Goal: Information Seeking & Learning: Learn about a topic

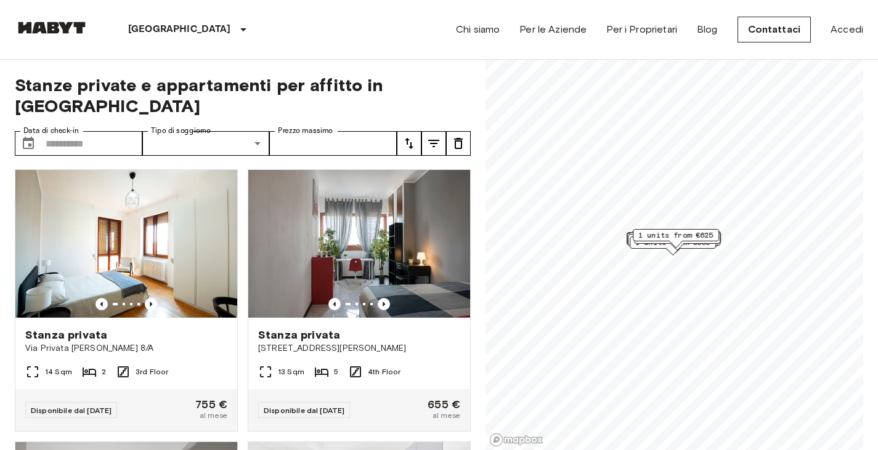
scroll to position [274, 0]
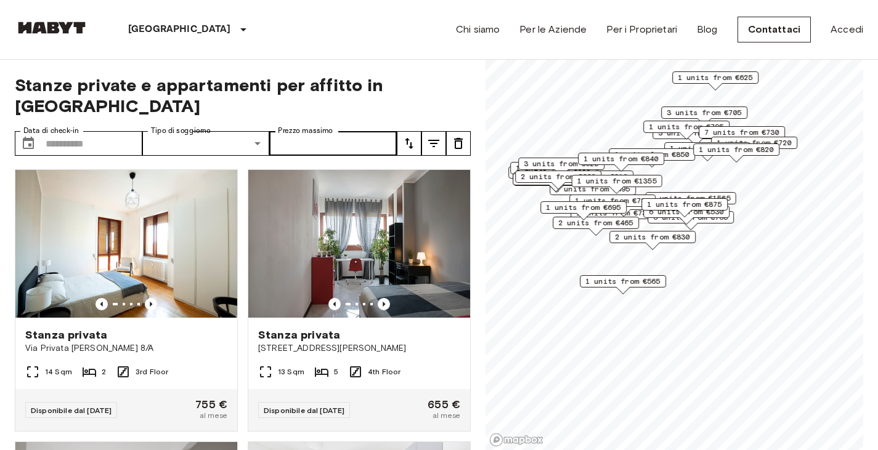
click at [305, 126] on label "Prezzo massimo" at bounding box center [305, 131] width 55 height 10
click at [305, 131] on input "Prezzo massimo" at bounding box center [333, 143] width 128 height 25
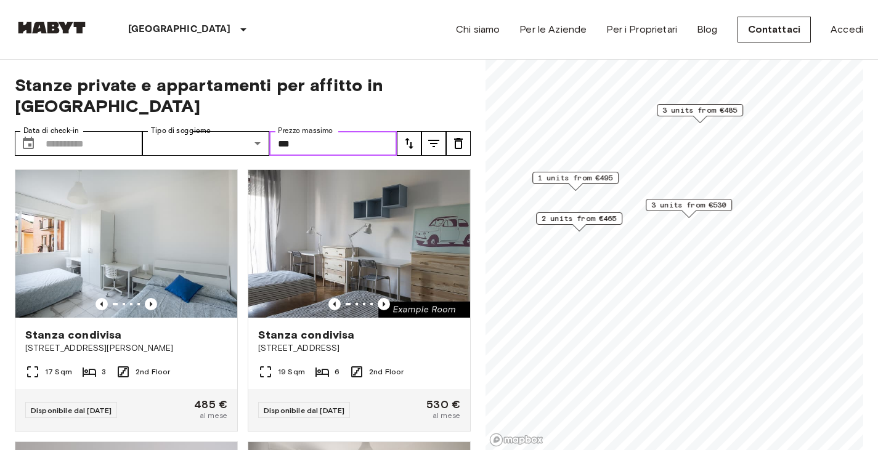
type input "***"
click at [479, 75] on div "Stanze private e appartamenti per affitto in Milan Data di check-in ​ Data di c…" at bounding box center [439, 255] width 849 height 391
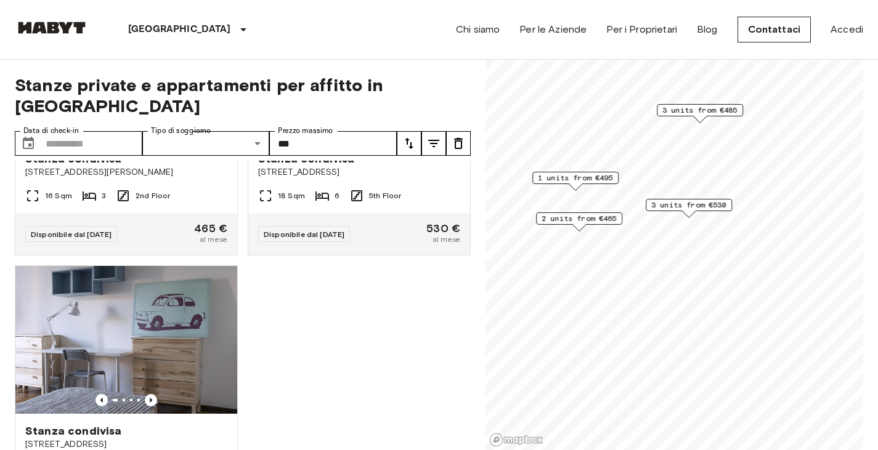
scroll to position [1115, 0]
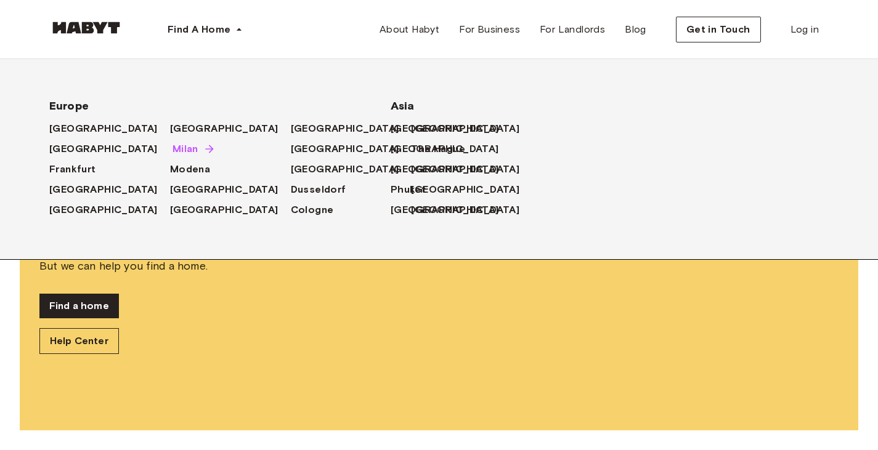
click at [173, 154] on span "Milan" at bounding box center [186, 149] width 26 height 15
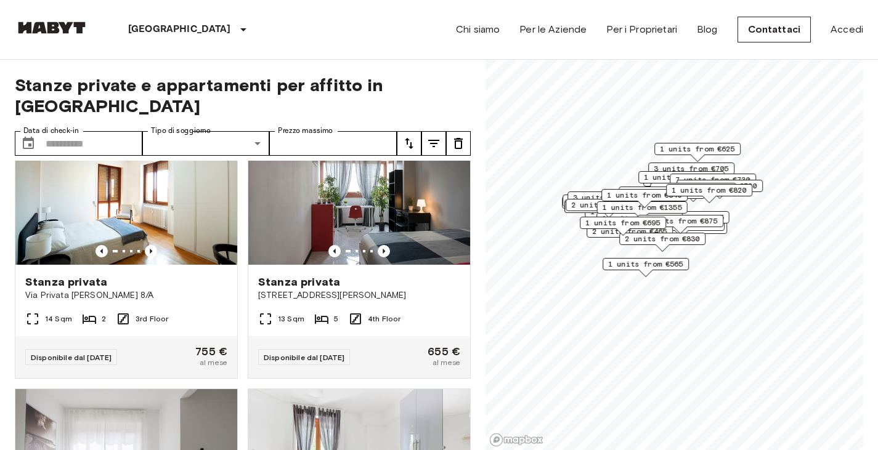
scroll to position [280, 0]
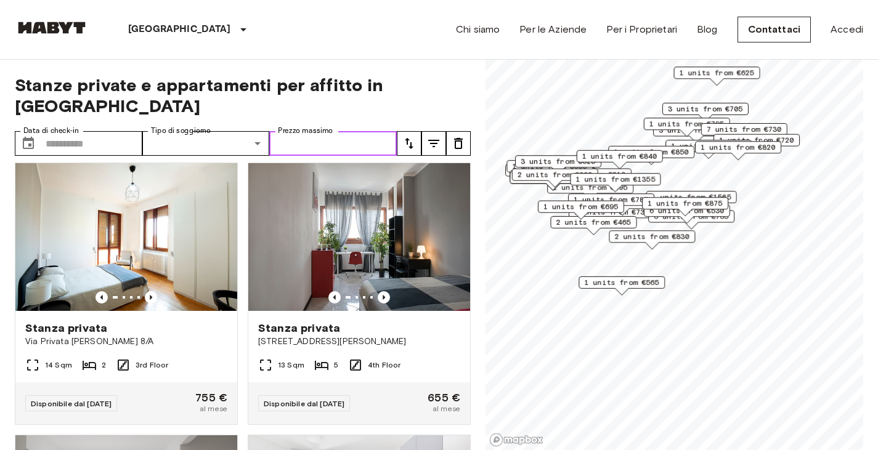
click at [319, 131] on input "Prezzo massimo" at bounding box center [333, 143] width 128 height 25
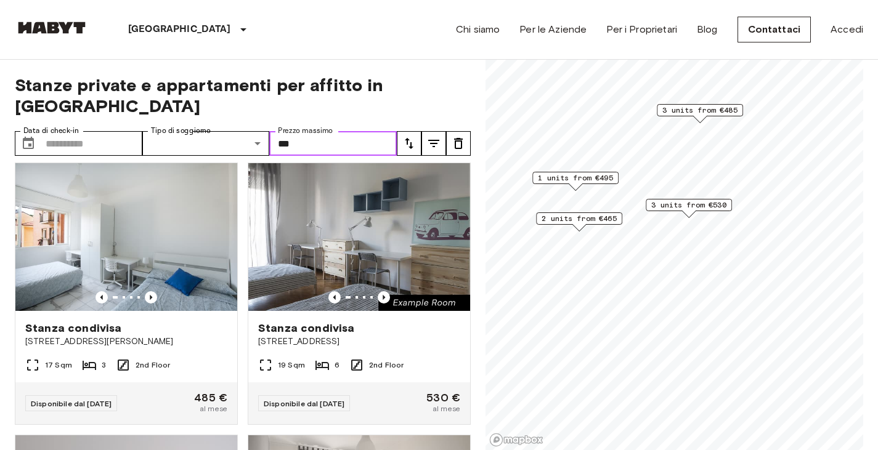
drag, startPoint x: 308, startPoint y: 127, endPoint x: 279, endPoint y: 130, distance: 28.5
click at [279, 131] on input "***" at bounding box center [333, 143] width 128 height 25
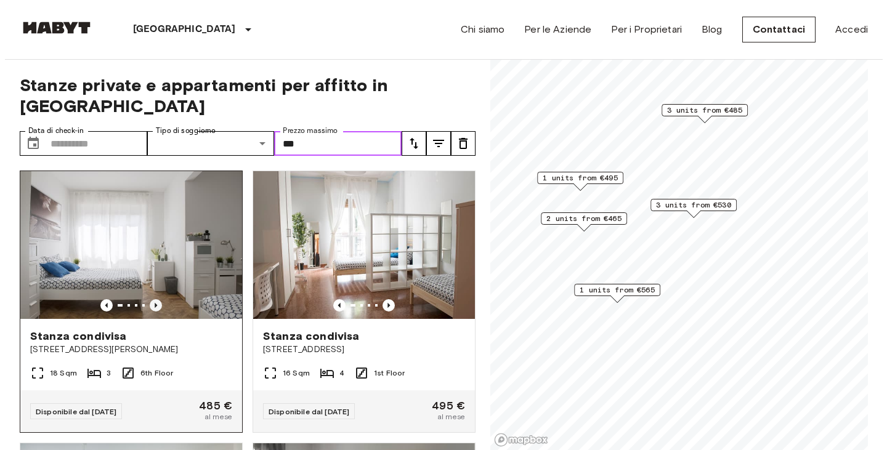
scroll to position [192, 0]
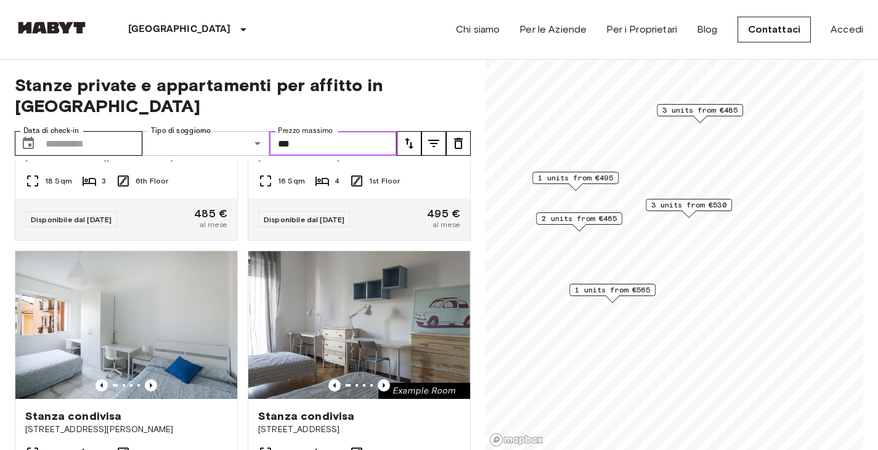
type input "***"
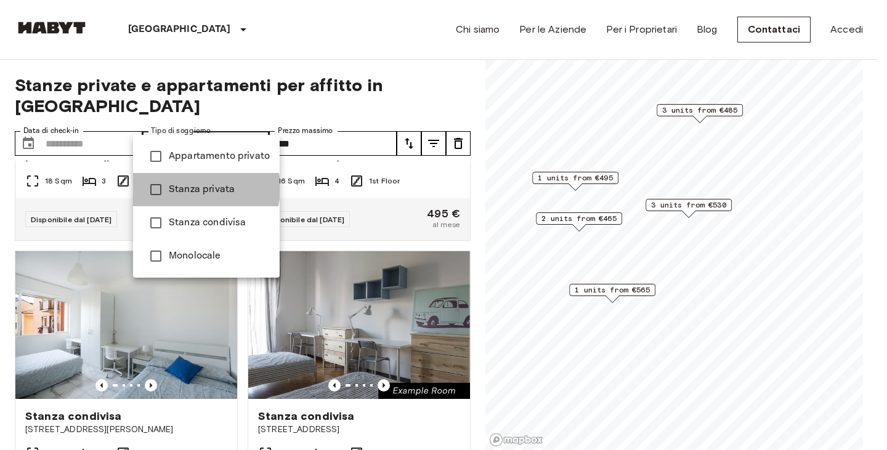
click at [189, 188] on span "Stanza privata" at bounding box center [219, 189] width 101 height 15
type input "**********"
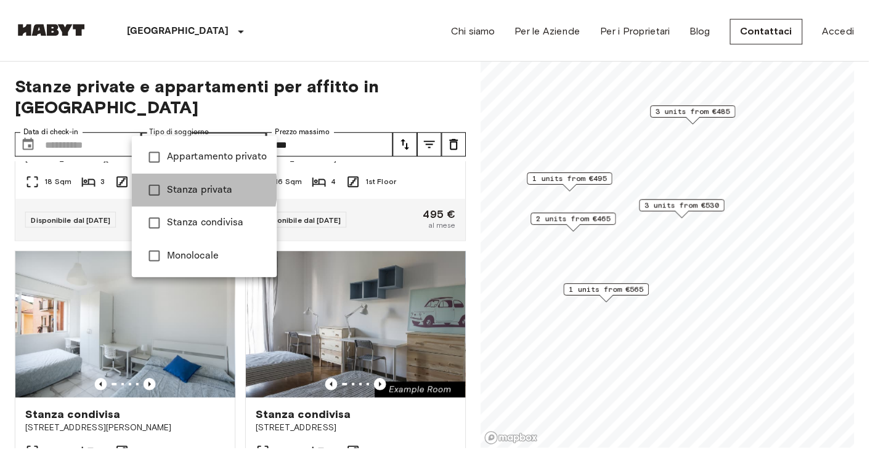
scroll to position [1, 0]
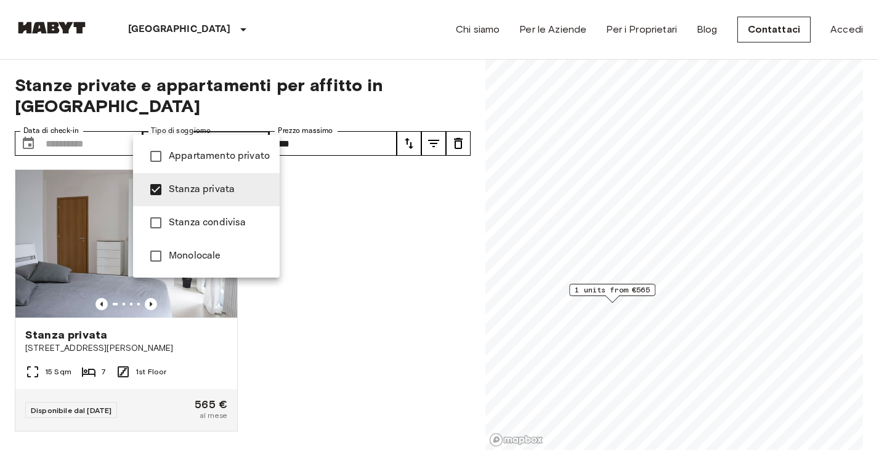
click at [316, 230] on div at bounding box center [443, 225] width 887 height 450
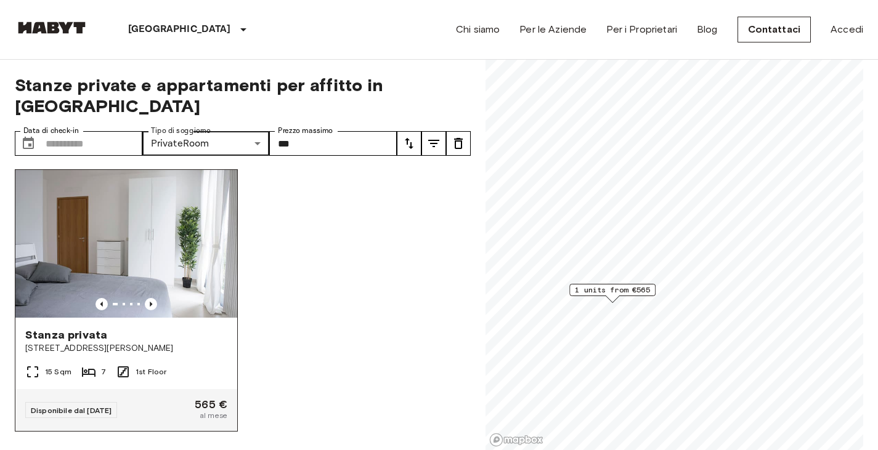
click at [165, 236] on img at bounding box center [126, 244] width 222 height 148
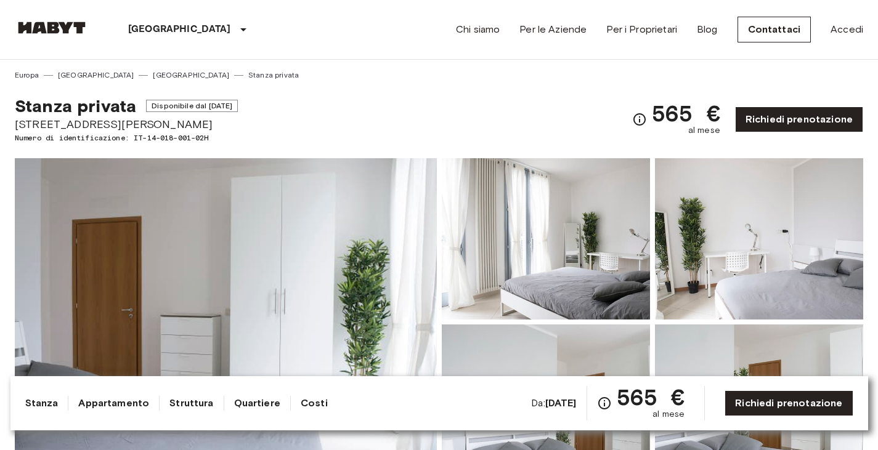
scroll to position [121, 0]
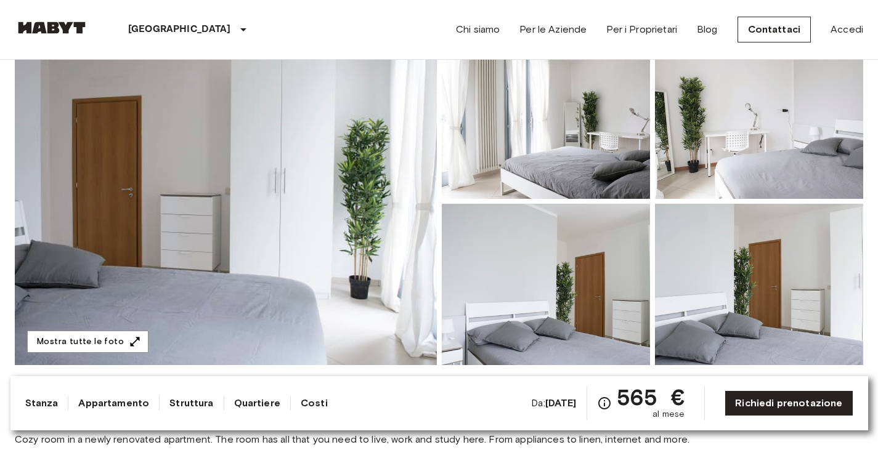
click at [336, 191] on img at bounding box center [226, 202] width 422 height 328
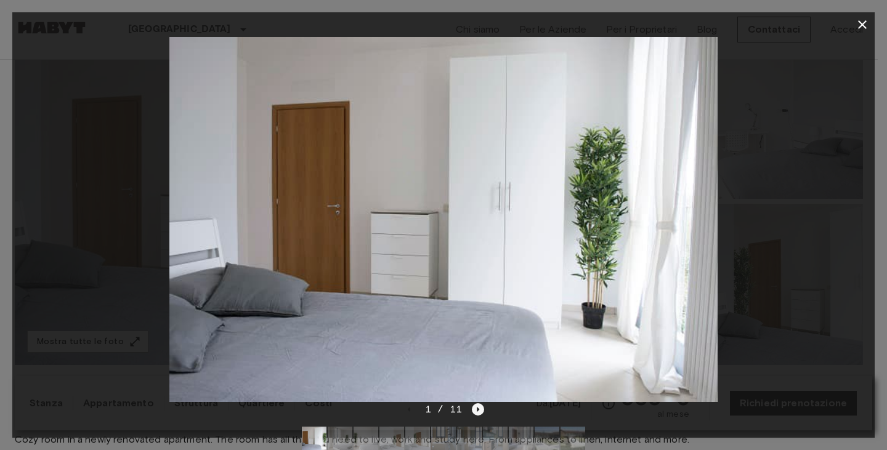
click at [479, 406] on icon "Next image" at bounding box center [478, 410] width 12 height 12
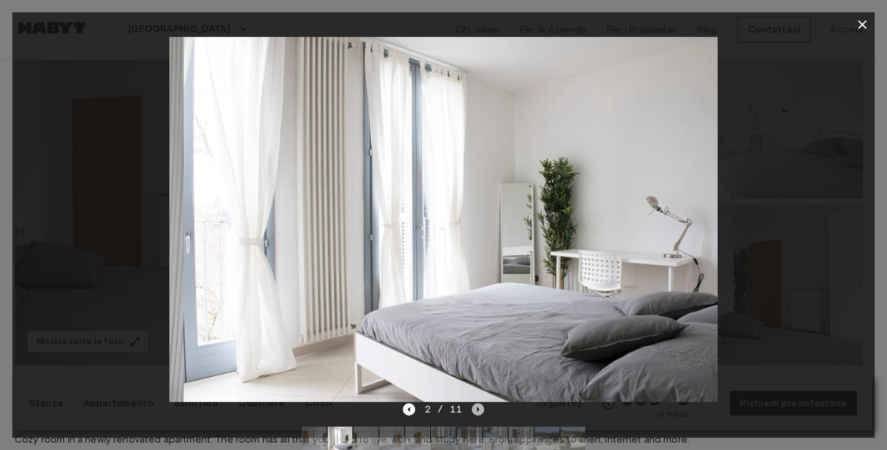
click at [479, 406] on icon "Next image" at bounding box center [478, 410] width 12 height 12
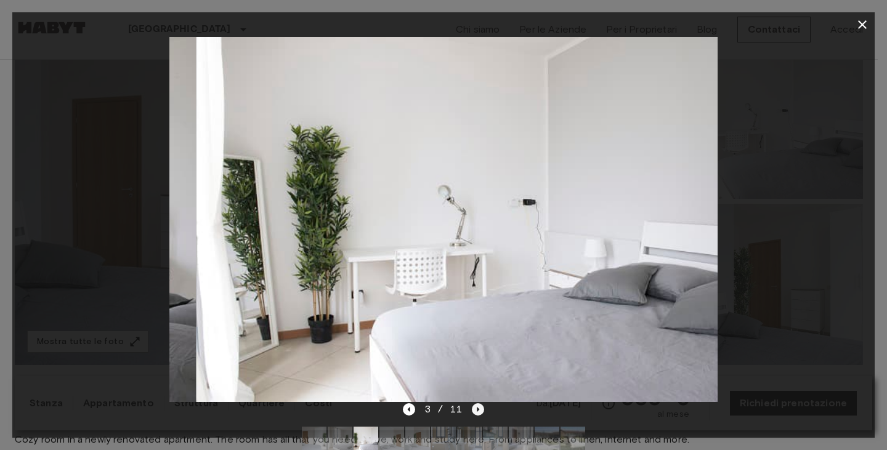
click at [479, 406] on icon "Next image" at bounding box center [478, 410] width 12 height 12
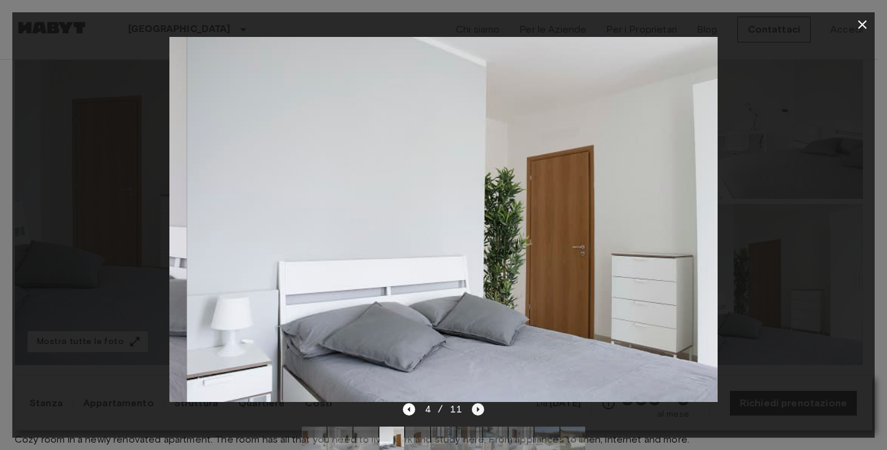
click at [479, 406] on icon "Next image" at bounding box center [478, 410] width 12 height 12
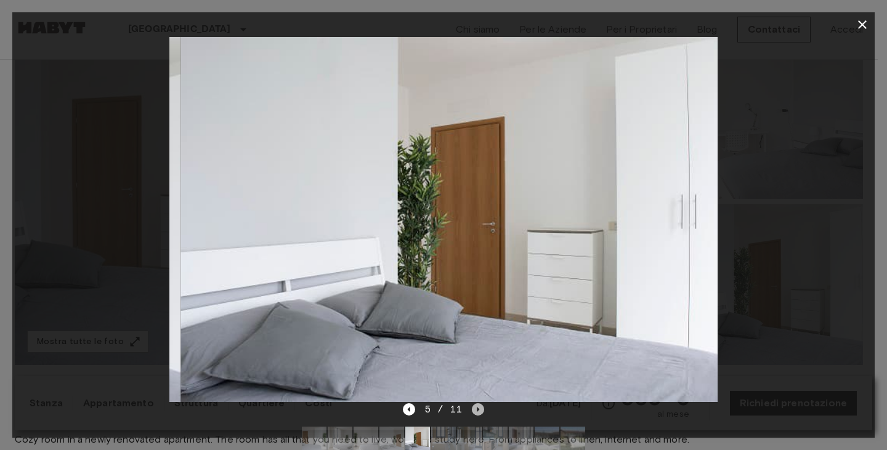
click at [479, 406] on icon "Next image" at bounding box center [478, 410] width 12 height 12
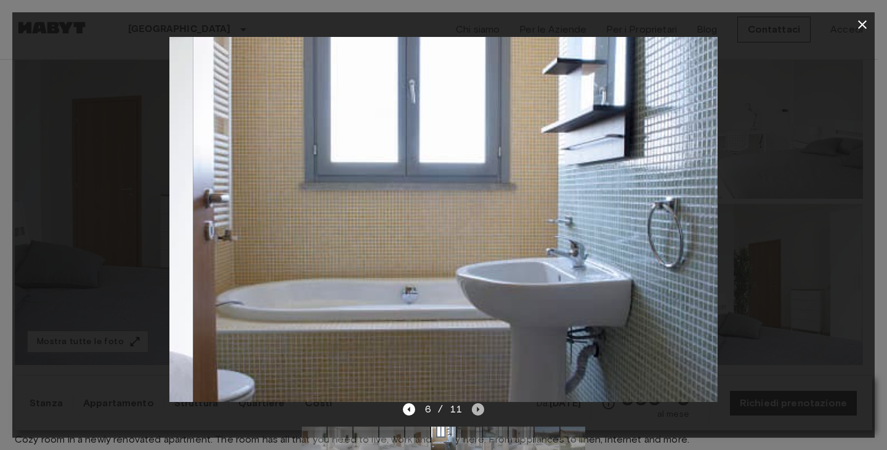
click at [479, 406] on icon "Next image" at bounding box center [478, 410] width 12 height 12
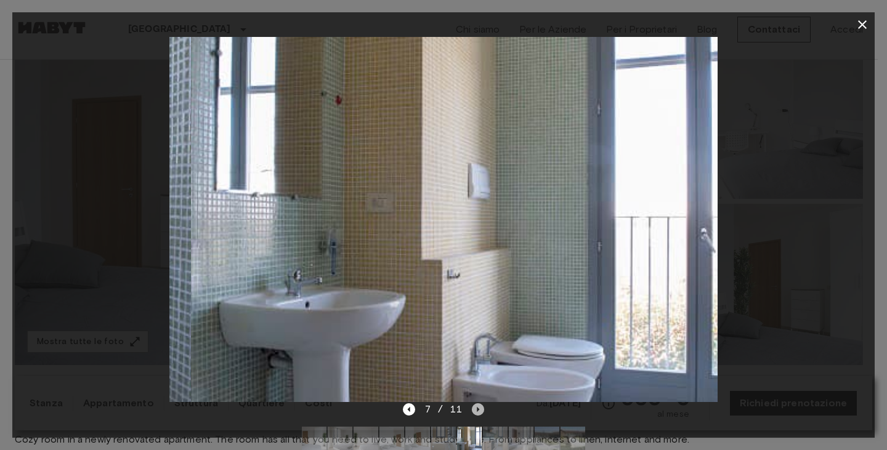
click at [479, 406] on icon "Next image" at bounding box center [478, 410] width 12 height 12
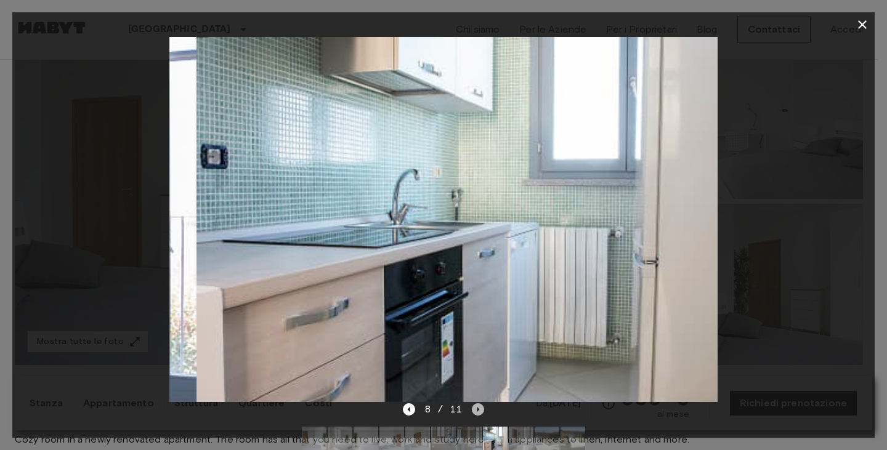
click at [479, 406] on icon "Next image" at bounding box center [478, 410] width 12 height 12
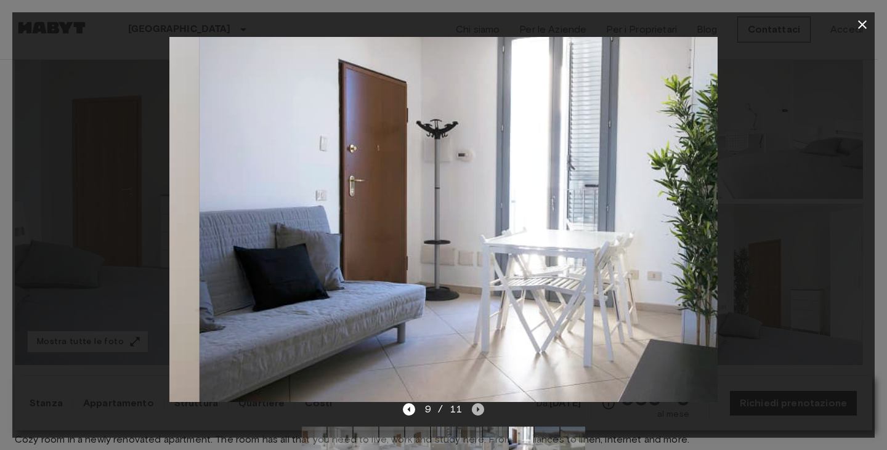
click at [479, 406] on icon "Next image" at bounding box center [478, 410] width 12 height 12
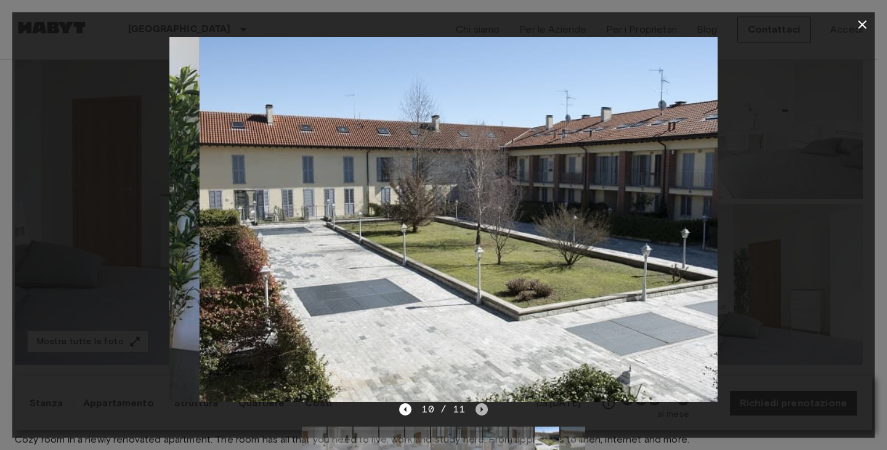
click at [479, 406] on icon "Next image" at bounding box center [482, 410] width 12 height 12
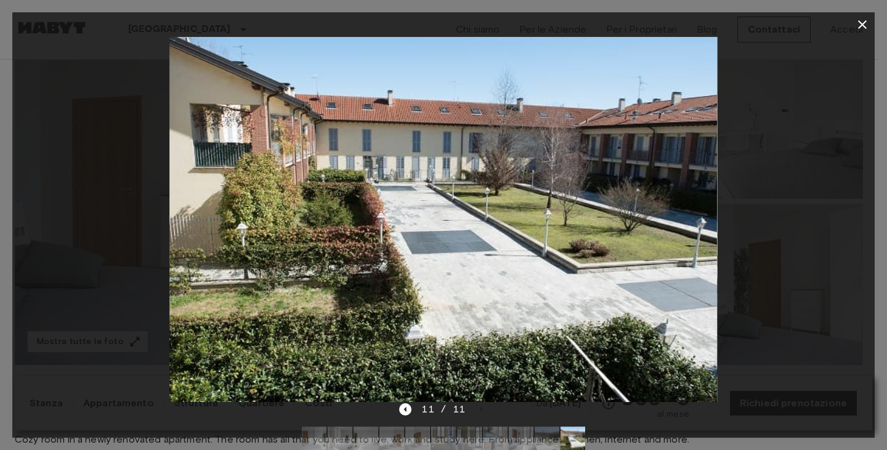
click at [860, 20] on icon "button" at bounding box center [862, 24] width 15 height 15
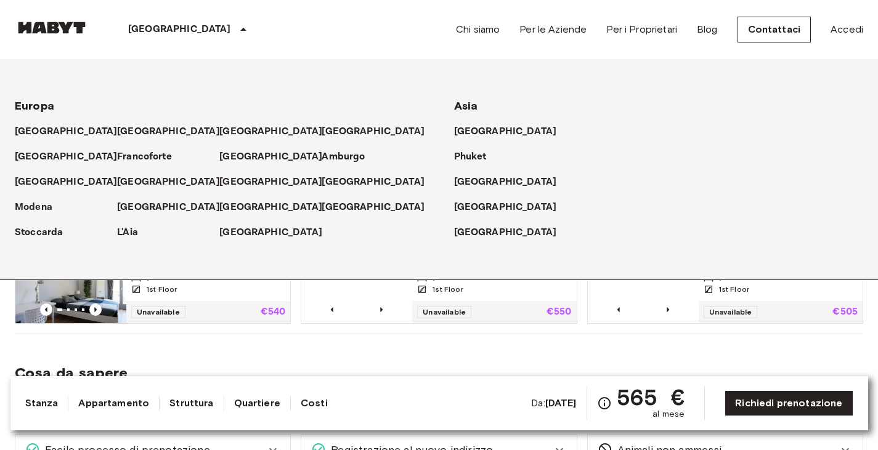
scroll to position [700, 0]
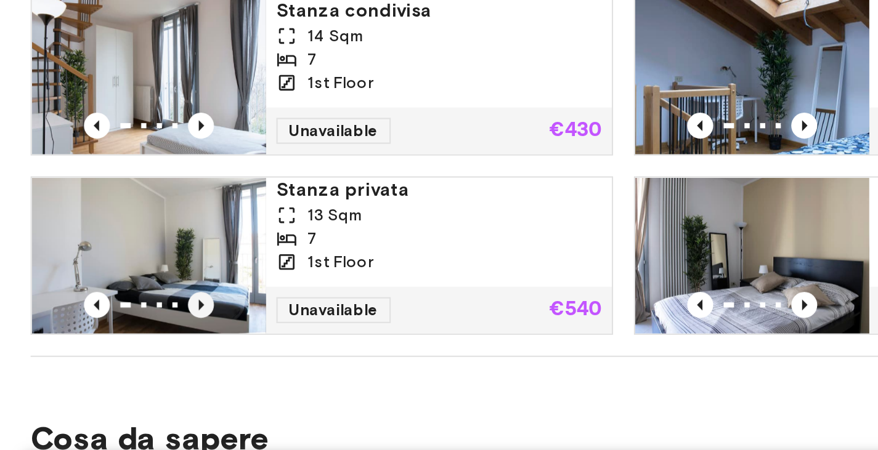
click at [93, 303] on icon "Previous image" at bounding box center [95, 307] width 12 height 12
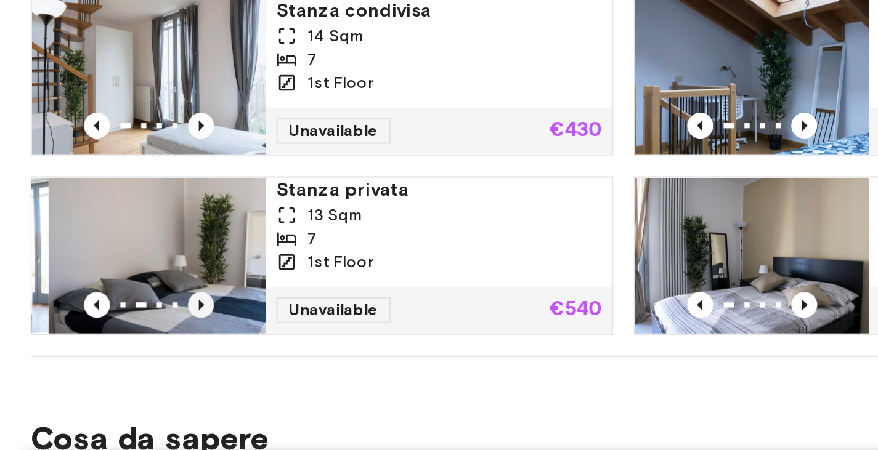
click at [93, 303] on icon "Previous image" at bounding box center [95, 307] width 12 height 12
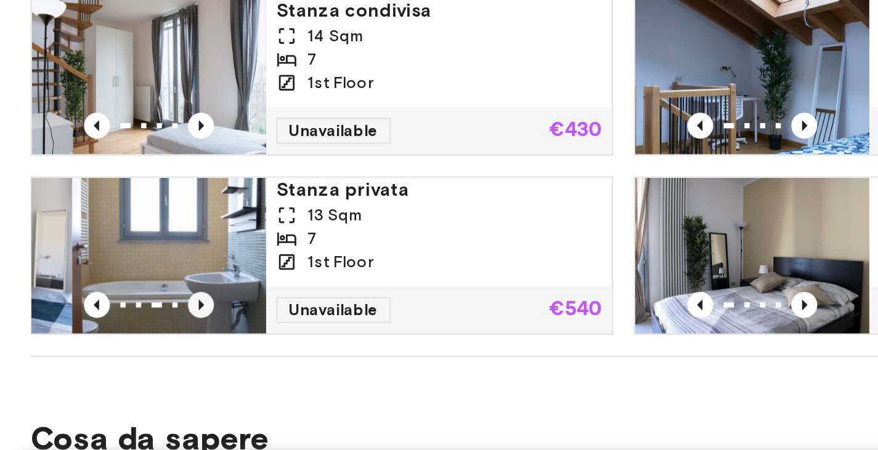
click at [93, 303] on icon "Previous image" at bounding box center [95, 307] width 12 height 12
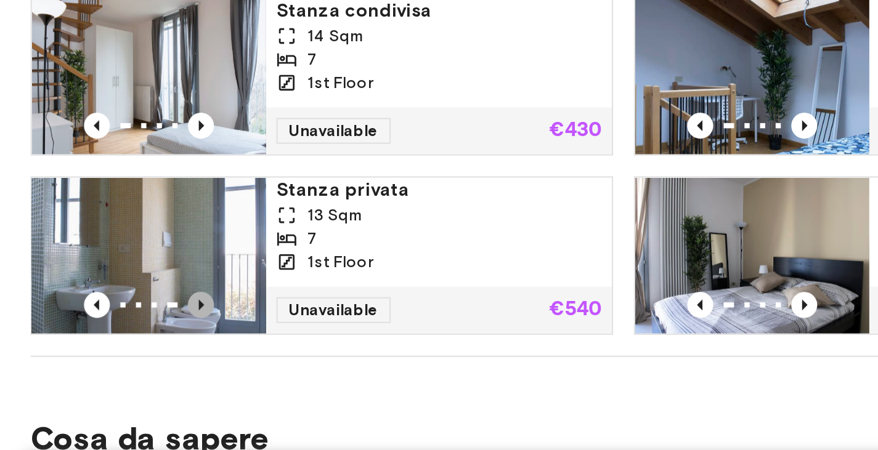
click at [93, 303] on icon "Previous image" at bounding box center [95, 307] width 12 height 12
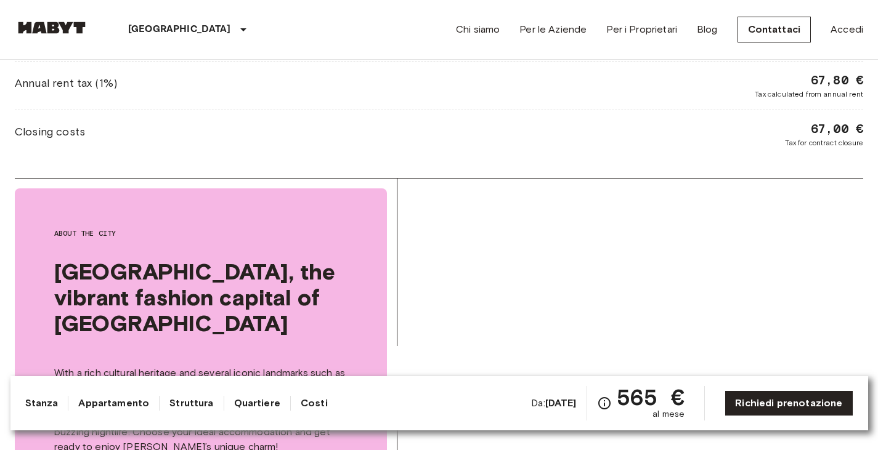
scroll to position [1486, 0]
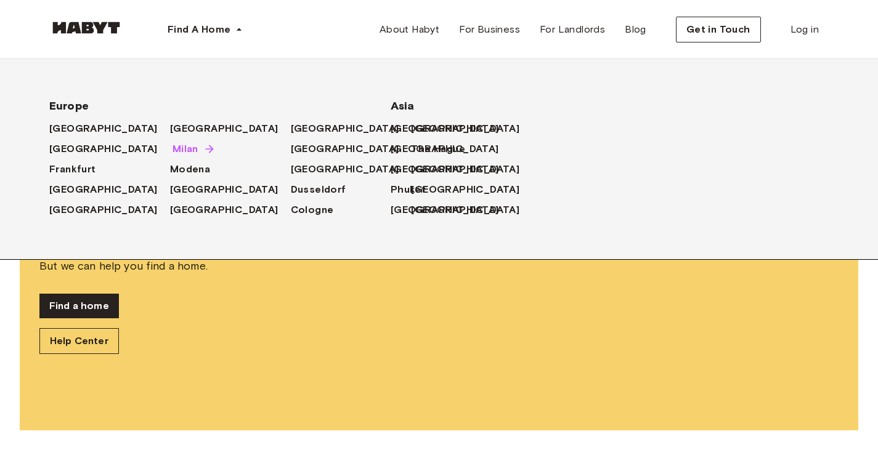
click at [173, 150] on span "Milan" at bounding box center [186, 149] width 26 height 15
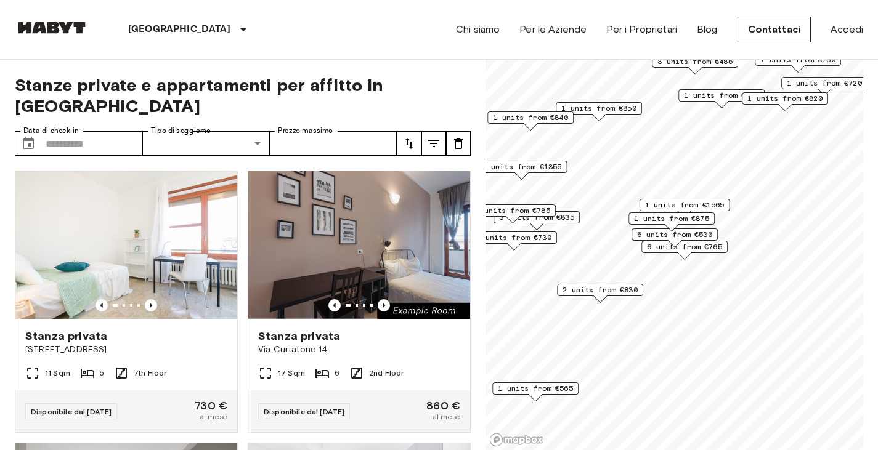
click at [693, 234] on span "6 units from €530" at bounding box center [674, 234] width 75 height 11
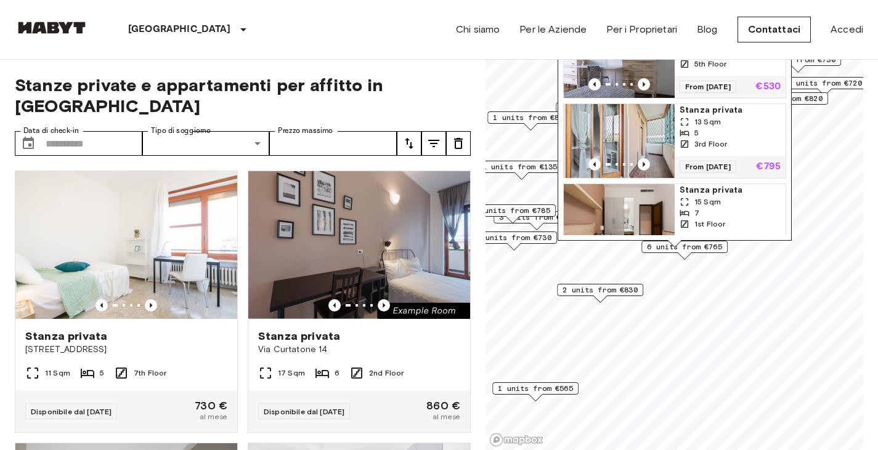
scroll to position [122, 0]
click at [646, 168] on icon "Previous image" at bounding box center [644, 163] width 12 height 12
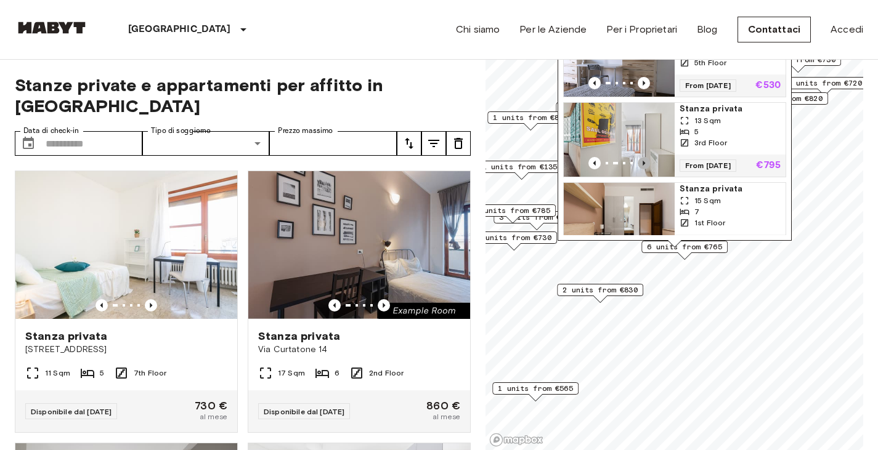
click at [646, 168] on icon "Previous image" at bounding box center [644, 163] width 12 height 12
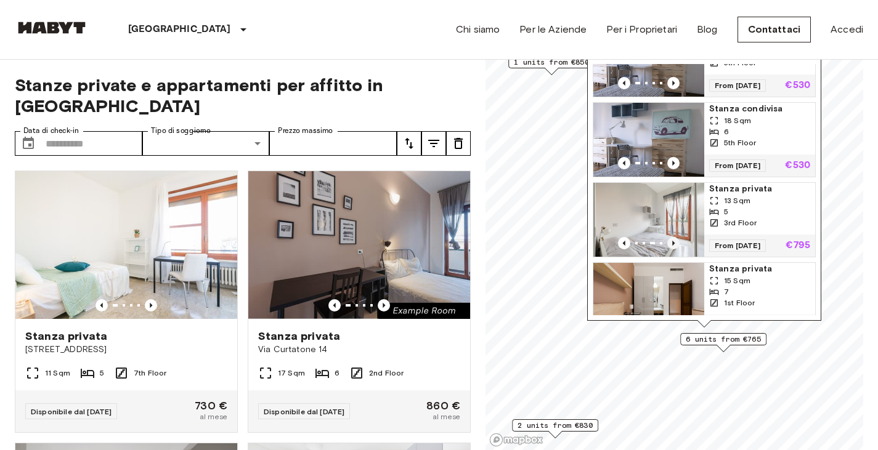
click at [672, 247] on icon "Previous image" at bounding box center [673, 243] width 12 height 12
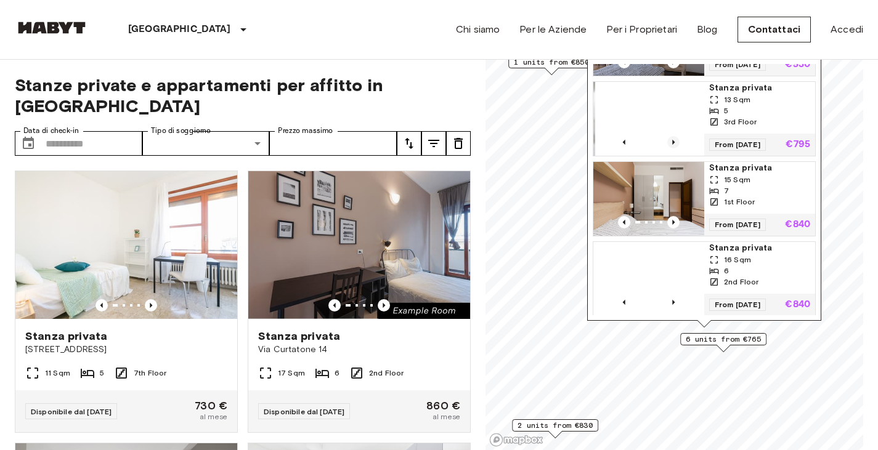
scroll to position [224, 0]
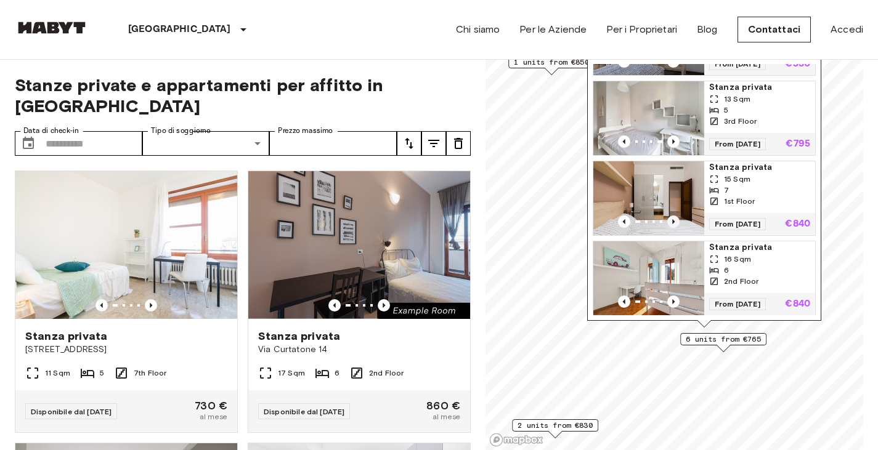
click at [672, 224] on icon "Previous image" at bounding box center [673, 222] width 12 height 12
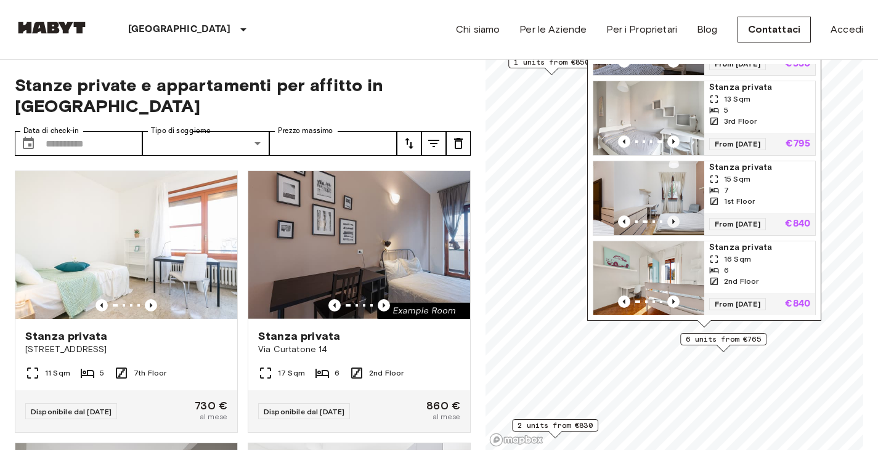
click at [672, 224] on icon "Previous image" at bounding box center [673, 222] width 12 height 12
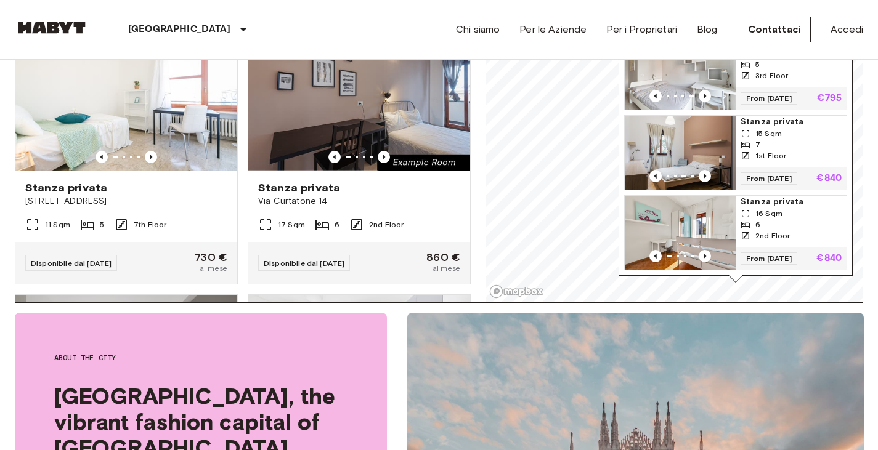
scroll to position [150, 0]
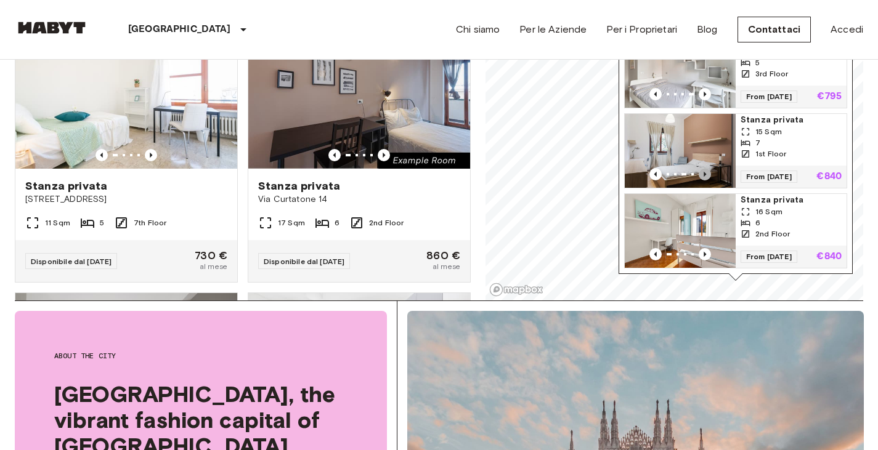
click at [704, 168] on icon "Previous image" at bounding box center [705, 174] width 12 height 12
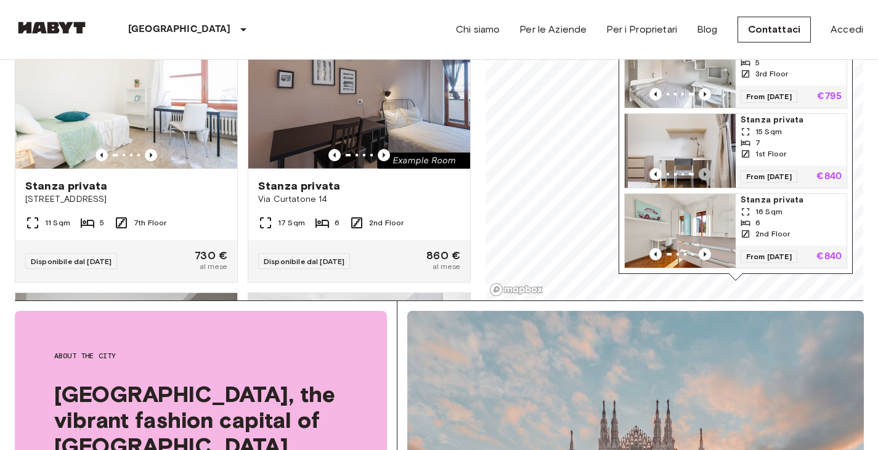
click at [704, 168] on icon "Previous image" at bounding box center [705, 174] width 12 height 12
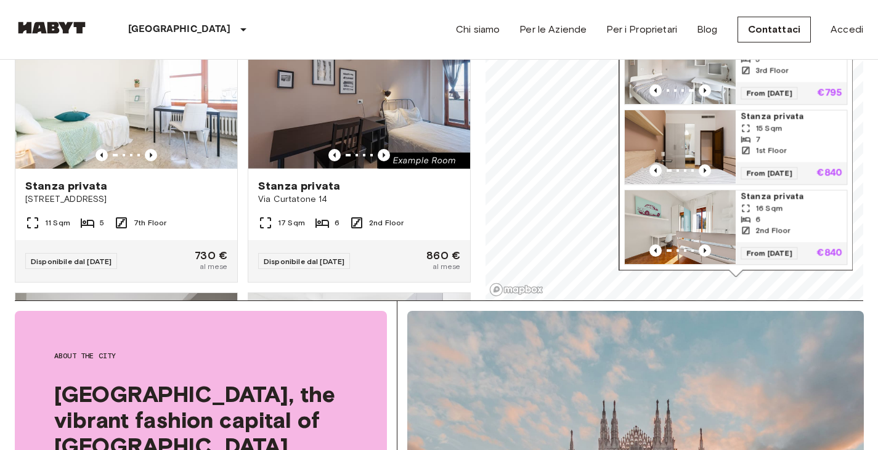
drag, startPoint x: 704, startPoint y: 253, endPoint x: 704, endPoint y: 242, distance: 11.1
click at [704, 242] on img "Map marker" at bounding box center [680, 227] width 111 height 74
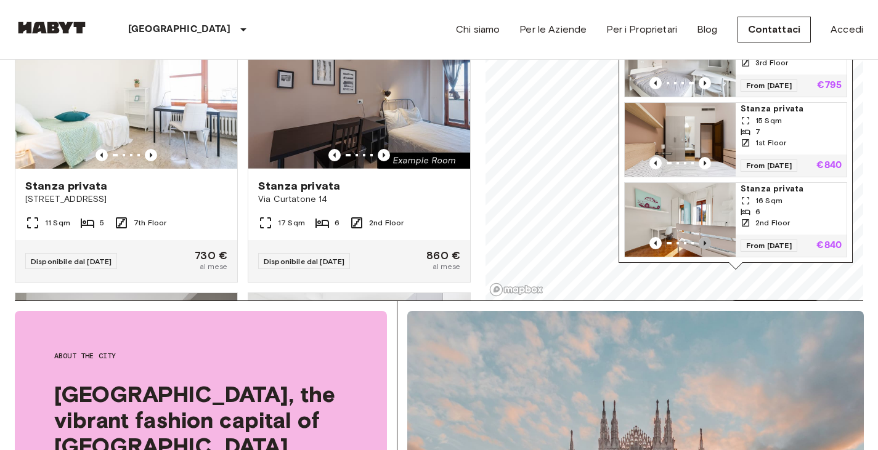
click at [705, 241] on icon "Previous image" at bounding box center [705, 243] width 2 height 5
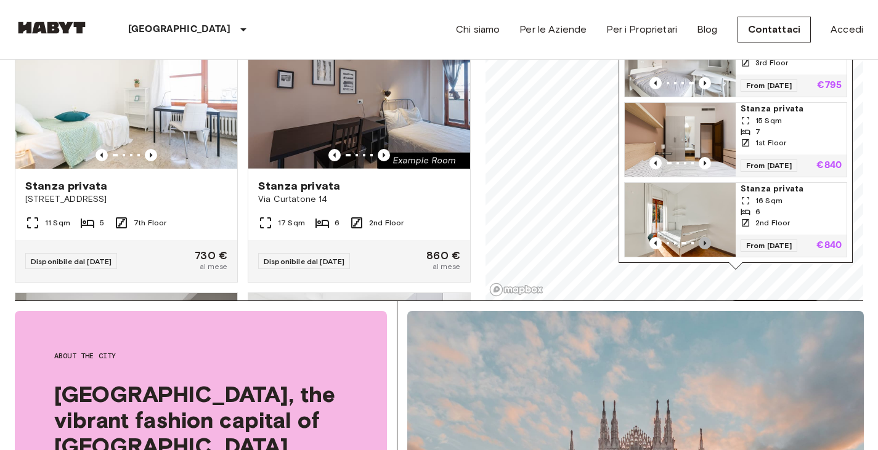
click at [703, 237] on icon "Previous image" at bounding box center [705, 243] width 12 height 12
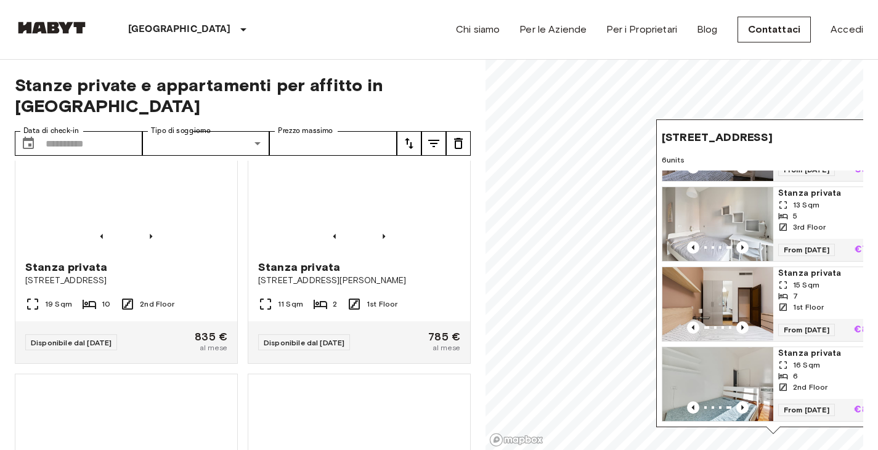
scroll to position [1114, 0]
